Goal: Task Accomplishment & Management: Complete application form

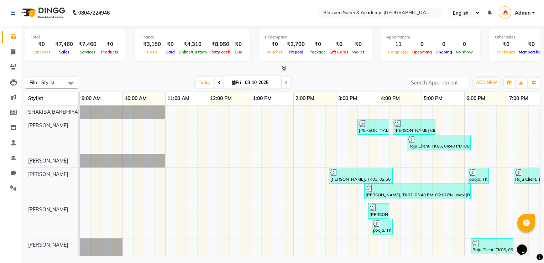
scroll to position [0, 143]
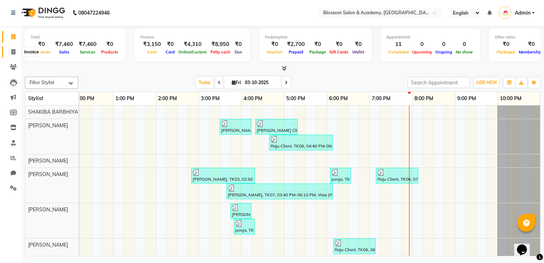
click at [11, 51] on icon at bounding box center [13, 51] width 4 height 5
select select "service"
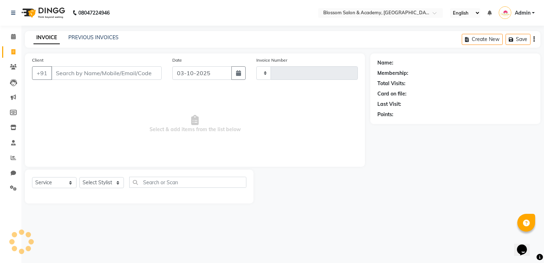
type input "0274"
select select "8887"
click at [64, 71] on input "Client" at bounding box center [106, 73] width 110 height 14
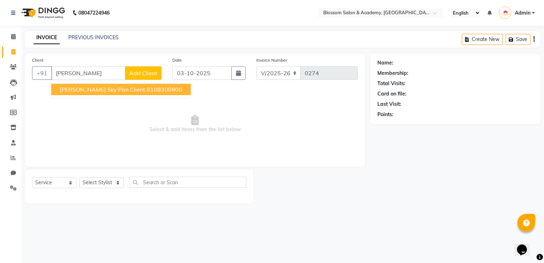
click at [83, 92] on span "[PERSON_NAME] Sky Pan Client" at bounding box center [102, 89] width 85 height 7
type input "8108300900"
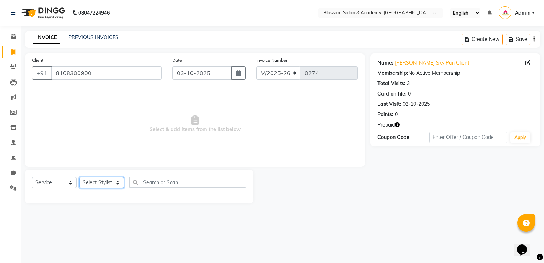
click at [105, 186] on select "Select Stylist [PERSON_NAME] [PERSON_NAME] [PERSON_NAME] [PERSON_NAME] BARBHIYA…" at bounding box center [101, 182] width 45 height 11
select select "89743"
click at [79, 177] on select "Select Stylist [PERSON_NAME] [PERSON_NAME] [PERSON_NAME] [PERSON_NAME] BARBHIYA…" at bounding box center [101, 182] width 45 height 11
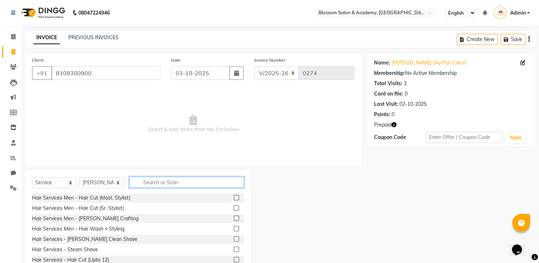
click at [172, 181] on input "text" at bounding box center [186, 182] width 115 height 11
click at [163, 180] on input "text" at bounding box center [186, 182] width 115 height 11
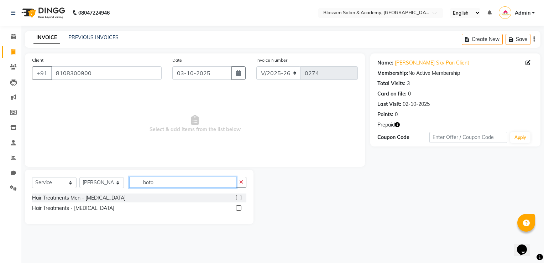
type input "boto"
click at [238, 208] on label at bounding box center [238, 207] width 5 height 5
click at [238, 208] on input "checkbox" at bounding box center [238, 208] width 5 height 5
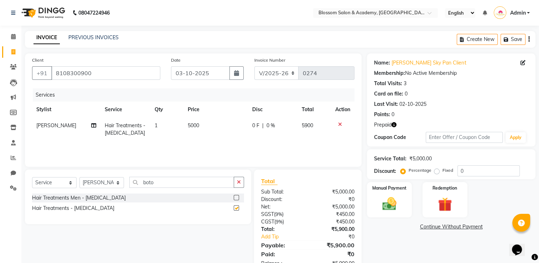
checkbox input "false"
click at [194, 125] on span "5000" at bounding box center [193, 125] width 11 height 6
select select "89743"
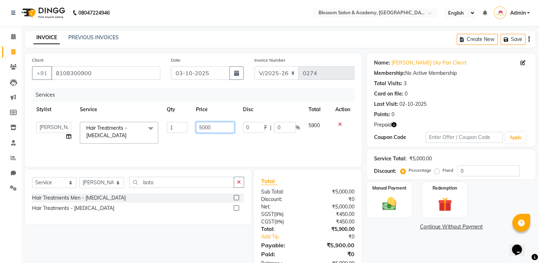
click at [219, 126] on input "5000" at bounding box center [215, 127] width 38 height 11
type input "5"
type input "8150"
click at [234, 143] on div "Services Stylist Service Qty Price Disc Total Action [PERSON_NAME] [PERSON_NAME…" at bounding box center [193, 123] width 322 height 71
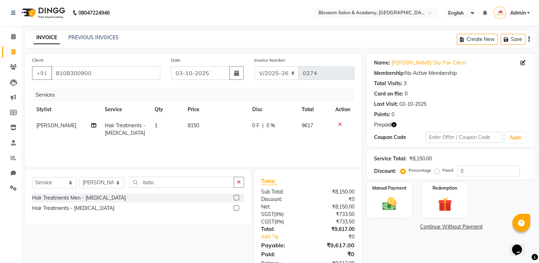
click at [529, 39] on icon "button" at bounding box center [528, 39] width 1 height 0
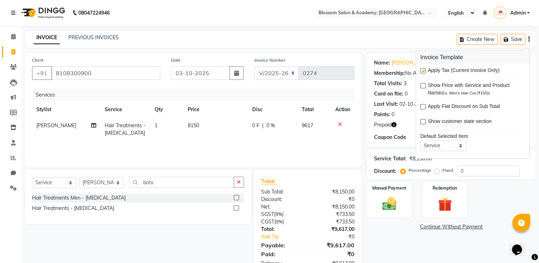
click at [424, 68] on label at bounding box center [422, 70] width 5 height 5
click at [424, 69] on input "checkbox" at bounding box center [422, 71] width 5 height 5
checkbox input "false"
click at [443, 210] on img at bounding box center [445, 205] width 24 height 18
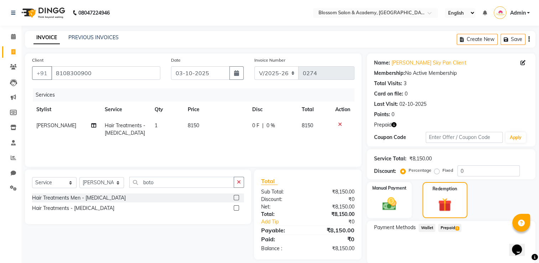
click at [450, 229] on span "Prepaid 1" at bounding box center [449, 228] width 23 height 8
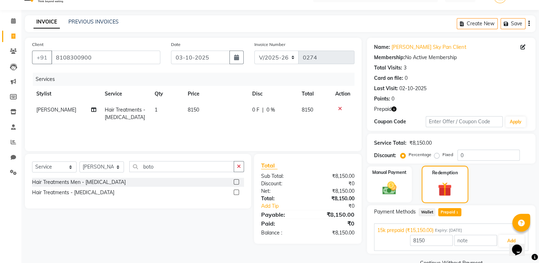
scroll to position [31, 0]
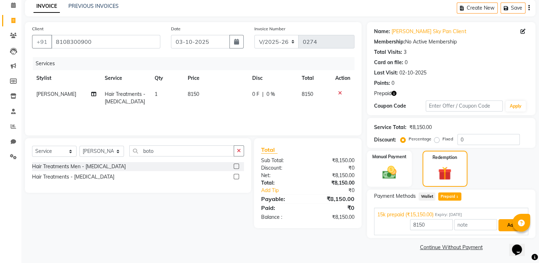
click at [510, 227] on button "Add" at bounding box center [511, 225] width 26 height 12
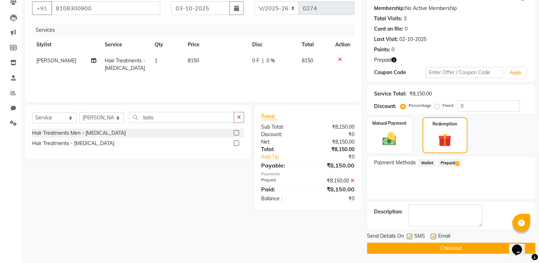
scroll to position [66, 0]
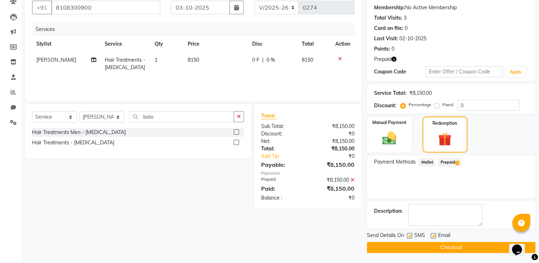
click at [409, 234] on label at bounding box center [409, 235] width 5 height 5
click at [409, 234] on input "checkbox" at bounding box center [409, 236] width 5 height 5
checkbox input "false"
click at [432, 235] on label at bounding box center [433, 235] width 5 height 5
click at [432, 235] on input "checkbox" at bounding box center [433, 236] width 5 height 5
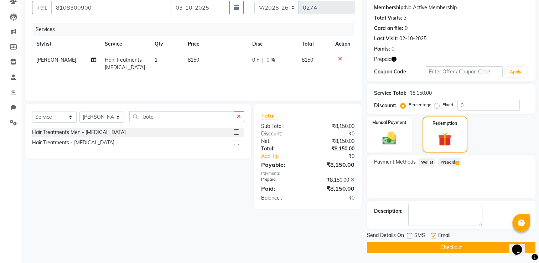
checkbox input "false"
click at [422, 249] on button "Checkout" at bounding box center [451, 247] width 168 height 11
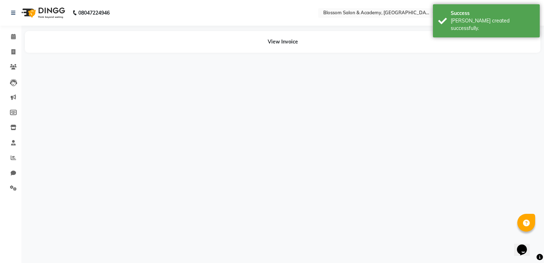
click at [145, 129] on div "08047224946 Select Location × Blossom Salon & Academy, Andheri English ENGLISH …" at bounding box center [272, 131] width 544 height 263
